Goal: Check status: Check status

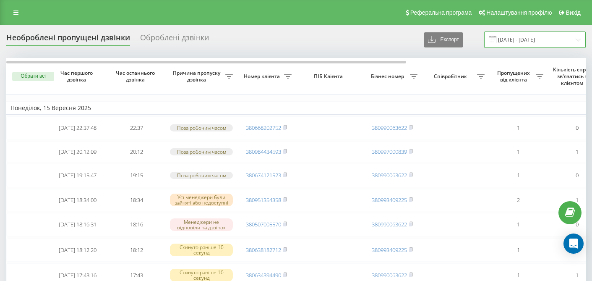
click at [580, 40] on input "[DATE] - [DATE]" at bounding box center [535, 39] width 102 height 16
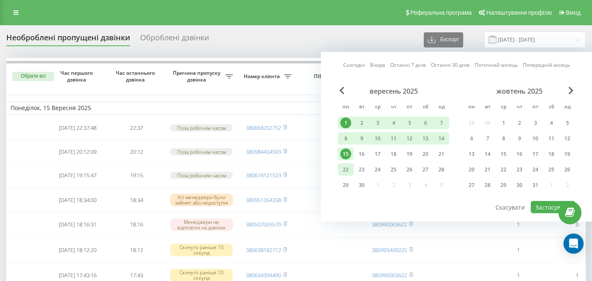
click at [350, 171] on div "22" at bounding box center [345, 169] width 11 height 11
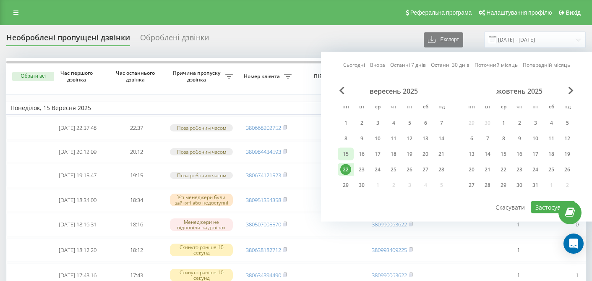
click at [346, 154] on div "15" at bounding box center [345, 154] width 11 height 11
click at [549, 210] on button "Застосувати" at bounding box center [553, 207] width 44 height 12
type input "15.09.2025 - 22.09.2025"
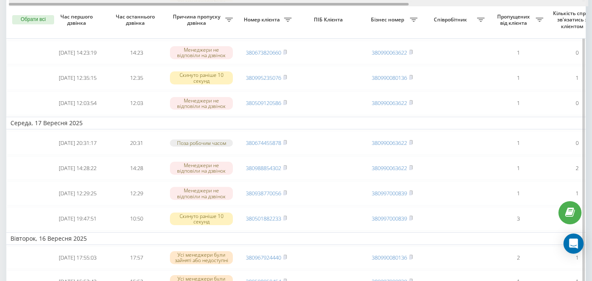
scroll to position [0, 260]
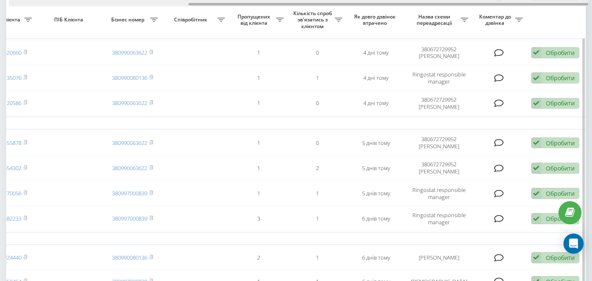
drag, startPoint x: 319, startPoint y: 2, endPoint x: 326, endPoint y: 2, distance: 7.1
click at [326, 2] on div at bounding box center [299, 3] width 580 height 6
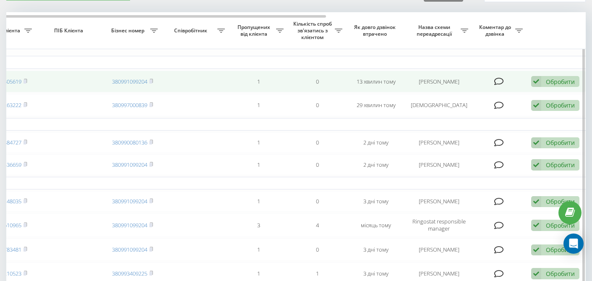
scroll to position [0, 0]
